Goal: Transaction & Acquisition: Subscribe to service/newsletter

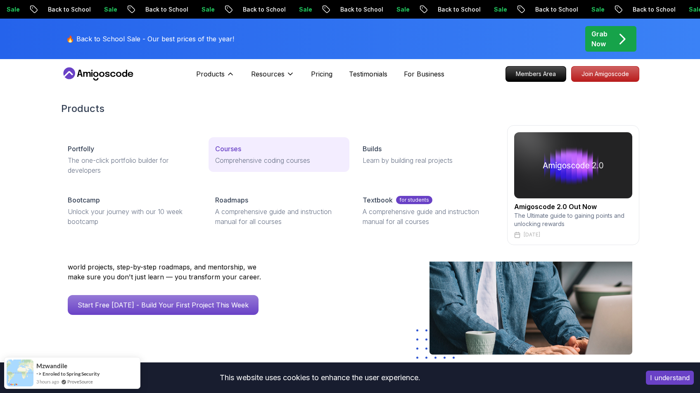
click at [226, 154] on link "Courses Comprehensive coding courses" at bounding box center [279, 154] width 141 height 35
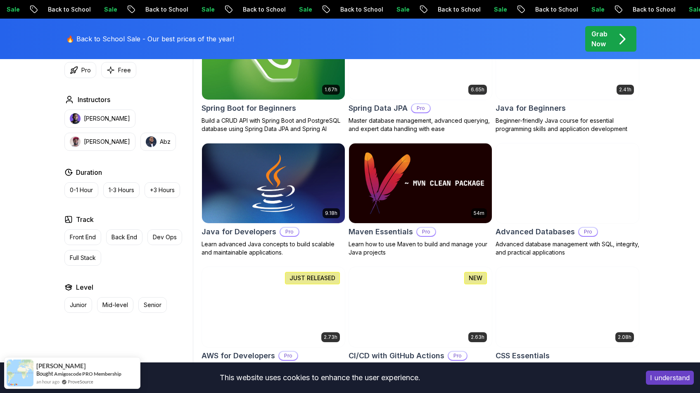
scroll to position [446, 0]
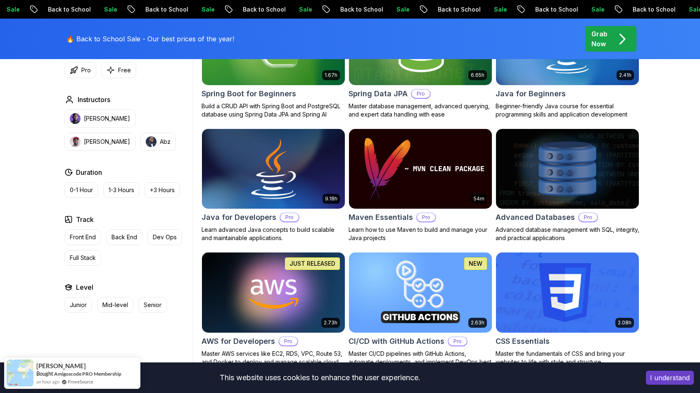
click at [265, 186] on img at bounding box center [273, 169] width 150 height 84
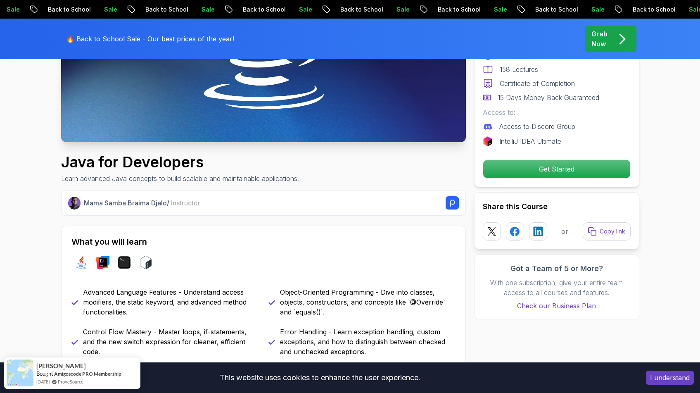
scroll to position [273, 0]
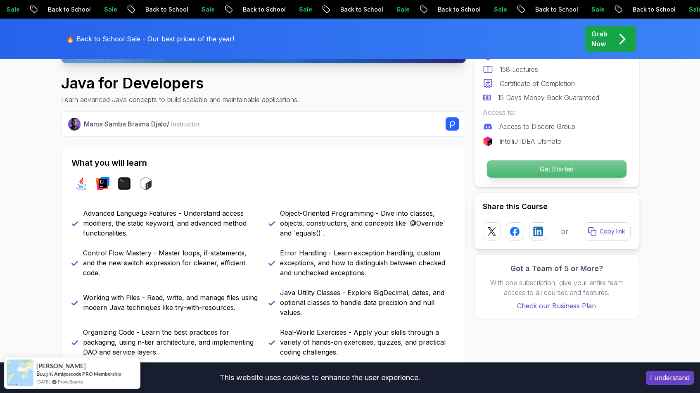
click at [581, 177] on p "Get Started" at bounding box center [557, 168] width 140 height 17
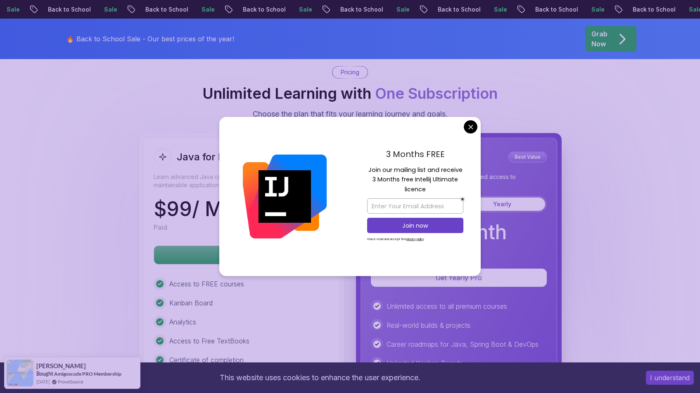
scroll to position [1982, 0]
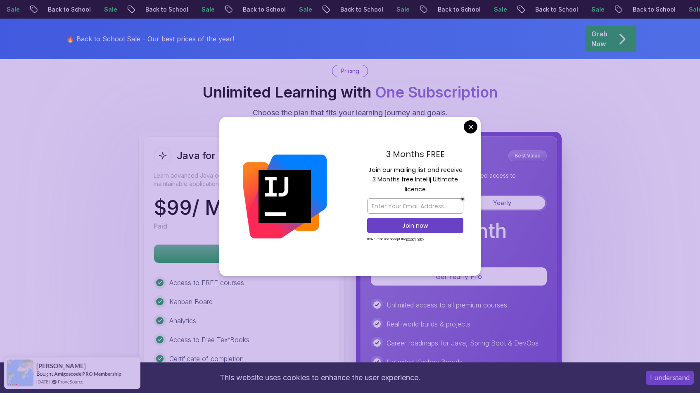
click at [475, 126] on body "Sale Back to School Sale Back to School Sale Back to School Sale Back to School…" at bounding box center [350, 145] width 700 height 4255
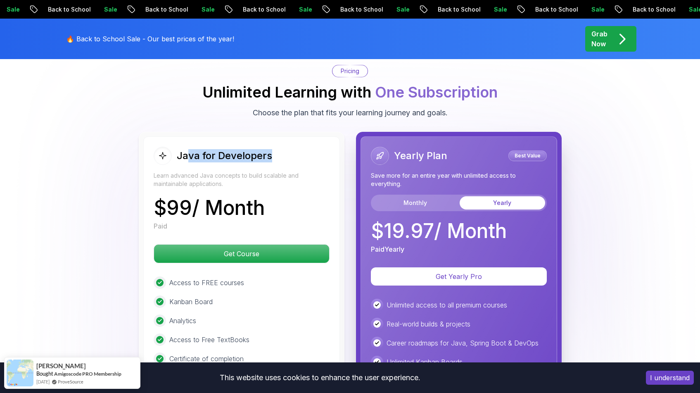
drag, startPoint x: 190, startPoint y: 144, endPoint x: 316, endPoint y: 143, distance: 126.8
click at [316, 147] on div "Java for Developers" at bounding box center [242, 156] width 176 height 18
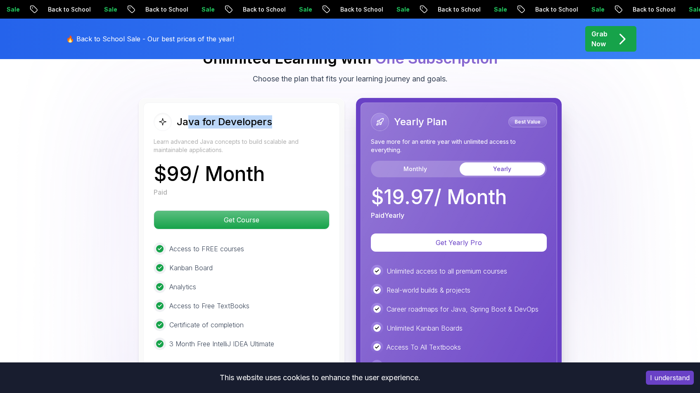
scroll to position [2031, 0]
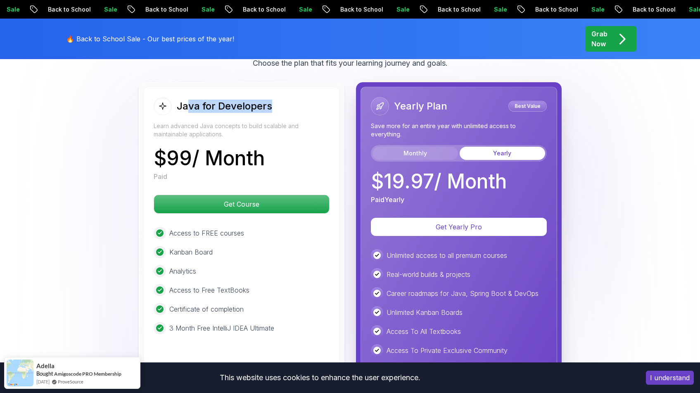
click at [433, 147] on button "Monthly" at bounding box center [416, 153] width 86 height 13
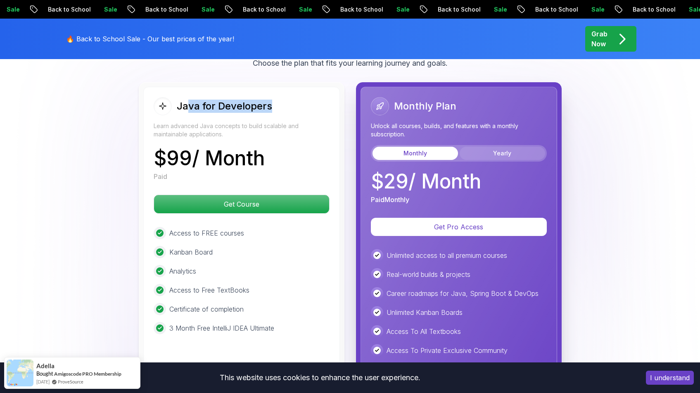
click at [536, 147] on button "Yearly" at bounding box center [503, 153] width 86 height 13
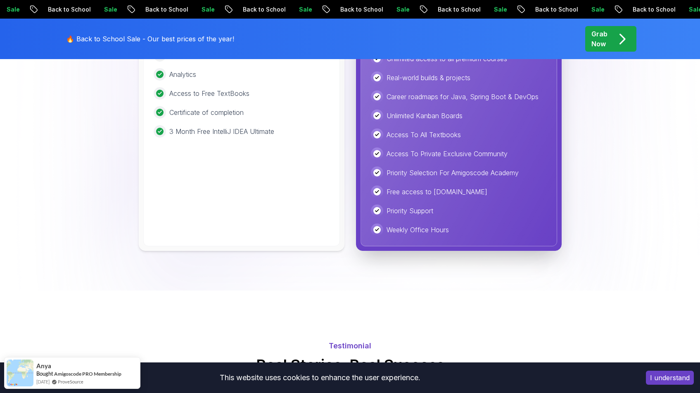
scroll to position [2476, 0]
